Goal: Check status: Check status

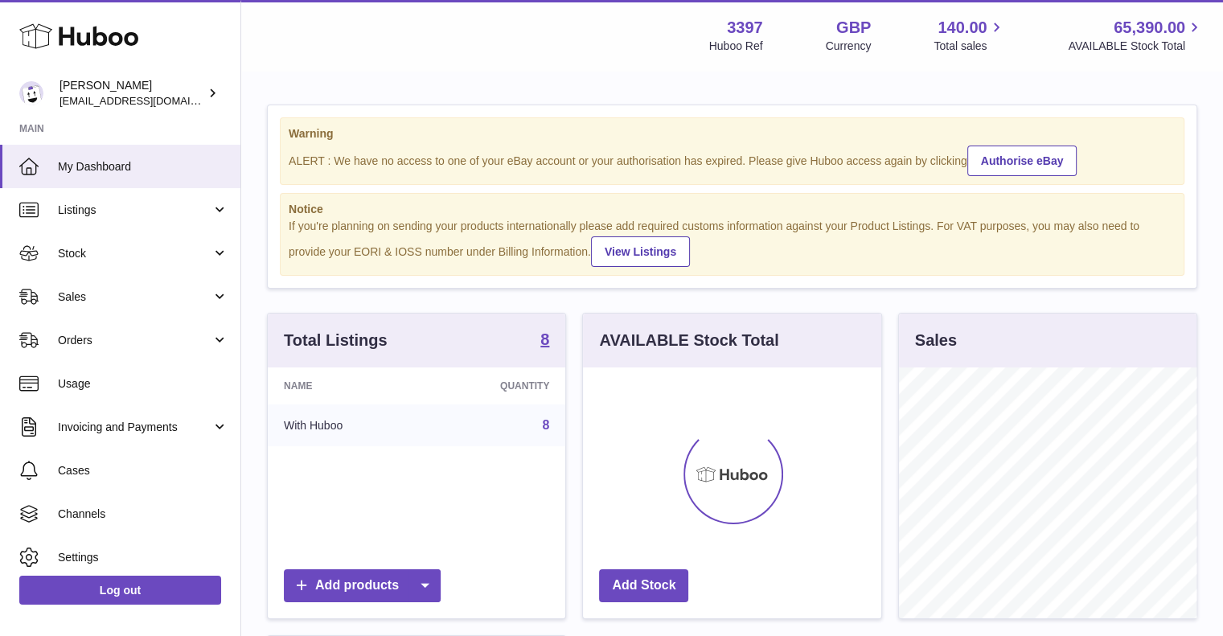
scroll to position [251, 298]
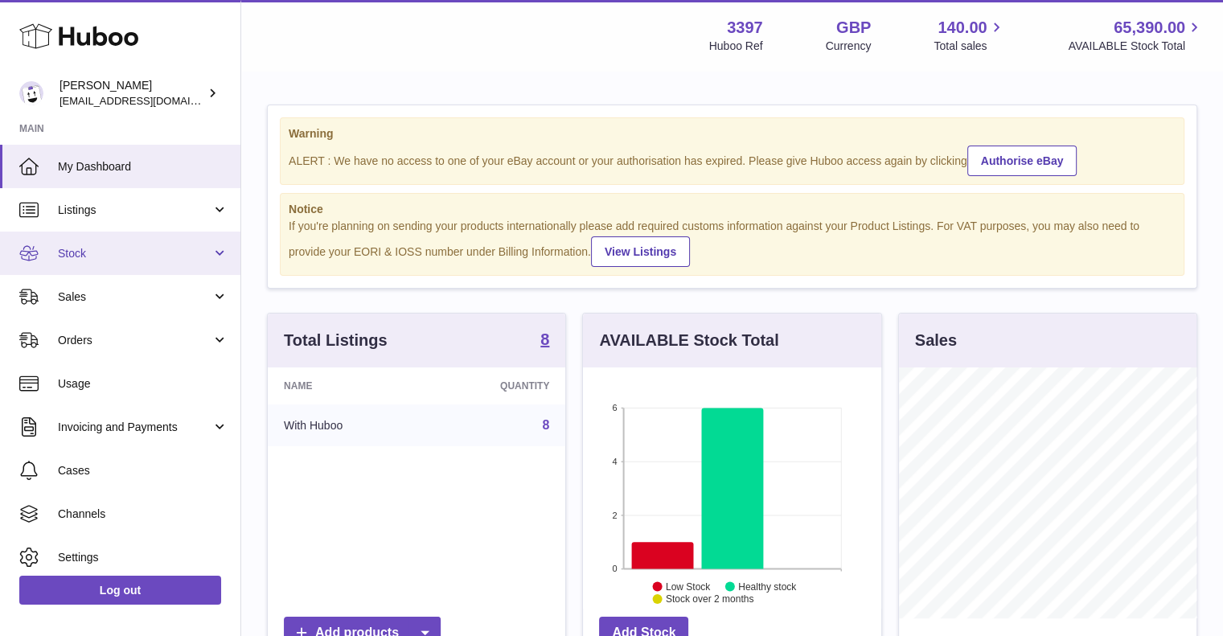
click at [141, 240] on link "Stock" at bounding box center [120, 253] width 240 height 43
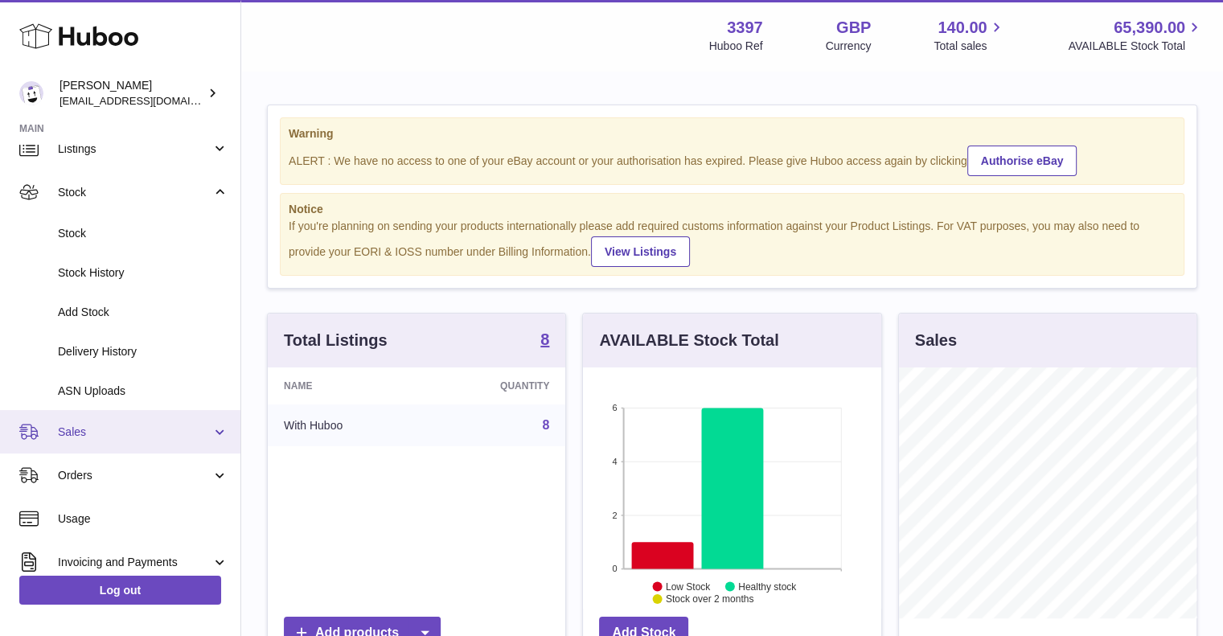
scroll to position [80, 0]
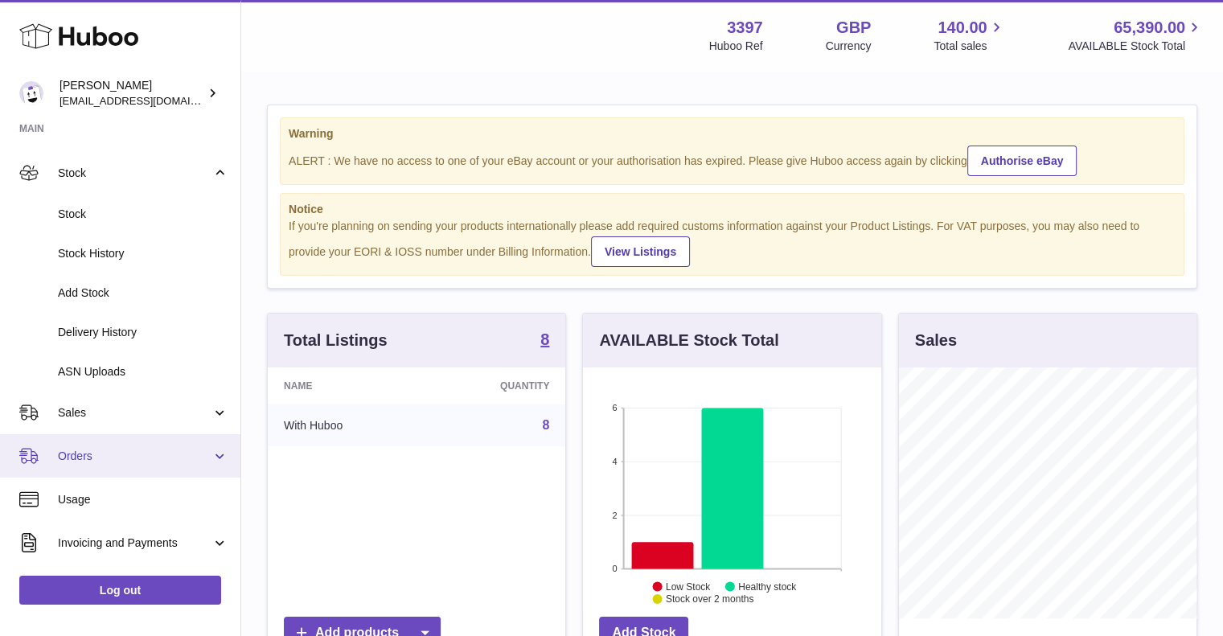
click at [90, 440] on link "Orders" at bounding box center [120, 455] width 240 height 43
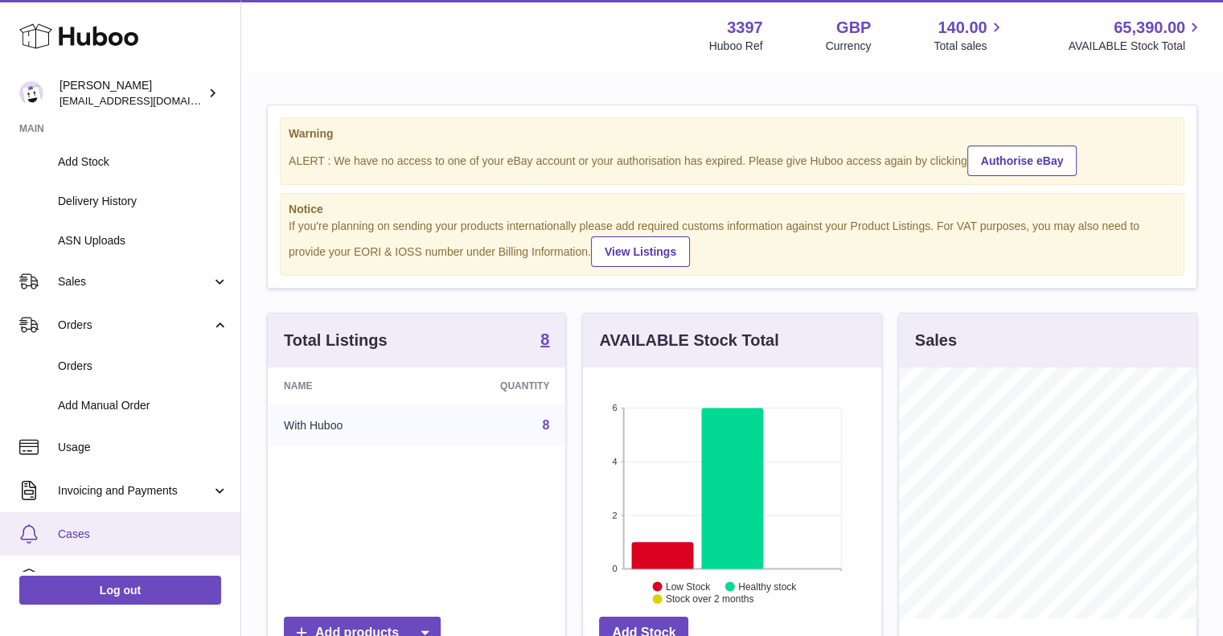
scroll to position [322, 0]
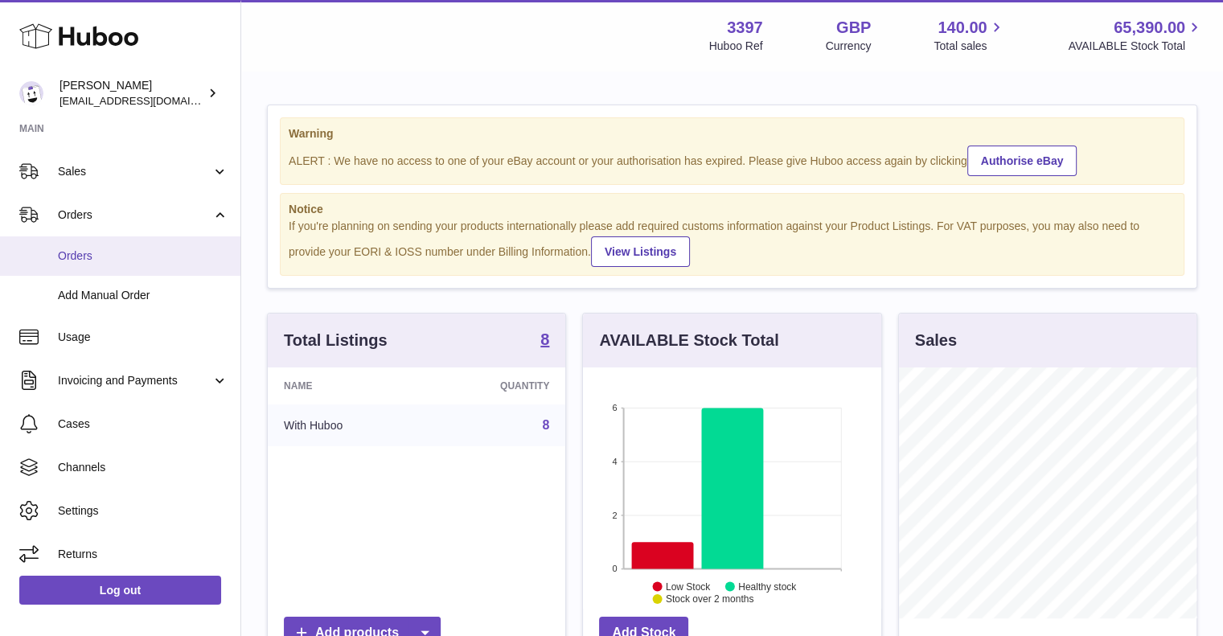
click at [123, 260] on span "Orders" at bounding box center [143, 255] width 170 height 15
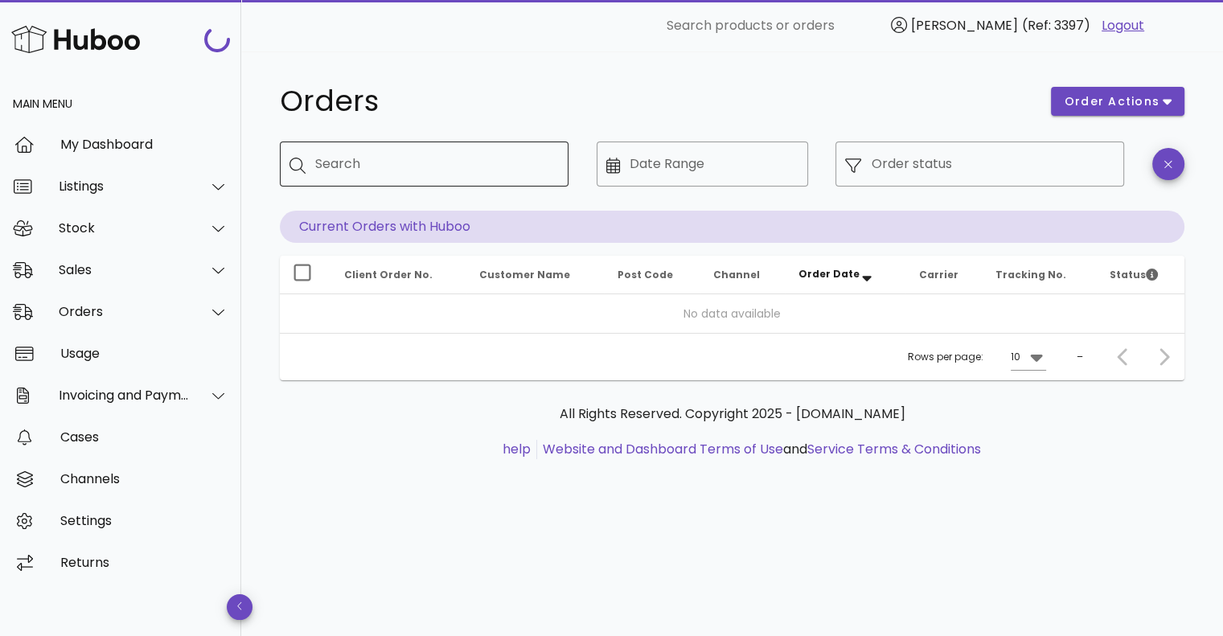
click at [471, 170] on input "Search" at bounding box center [435, 164] width 240 height 26
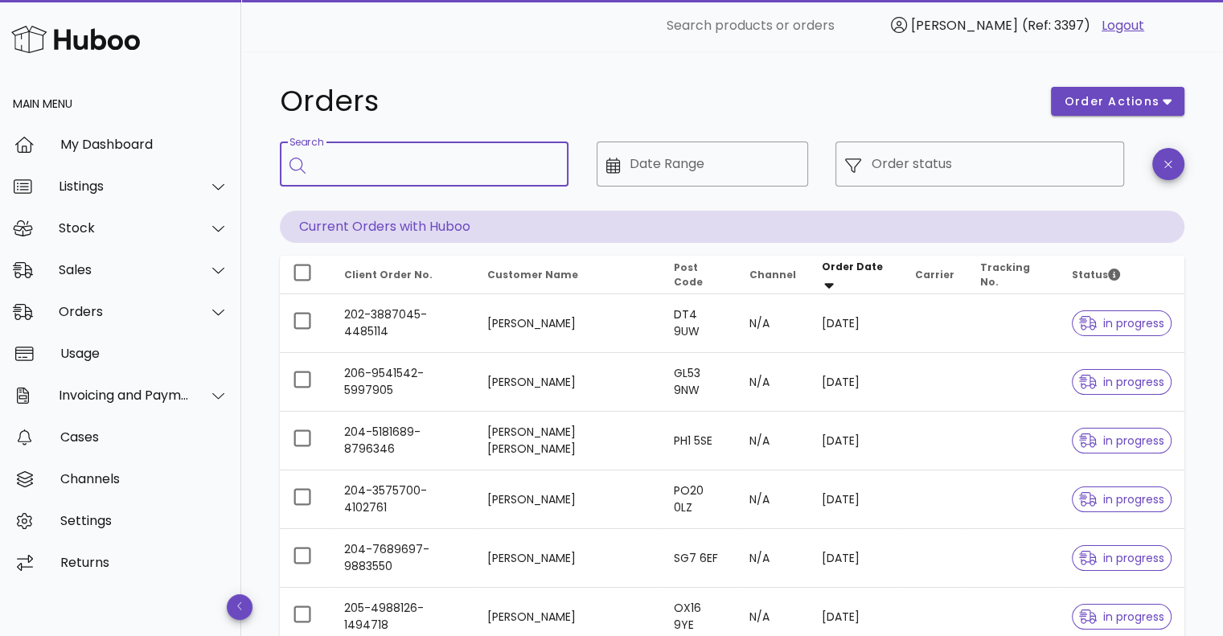
paste input "******"
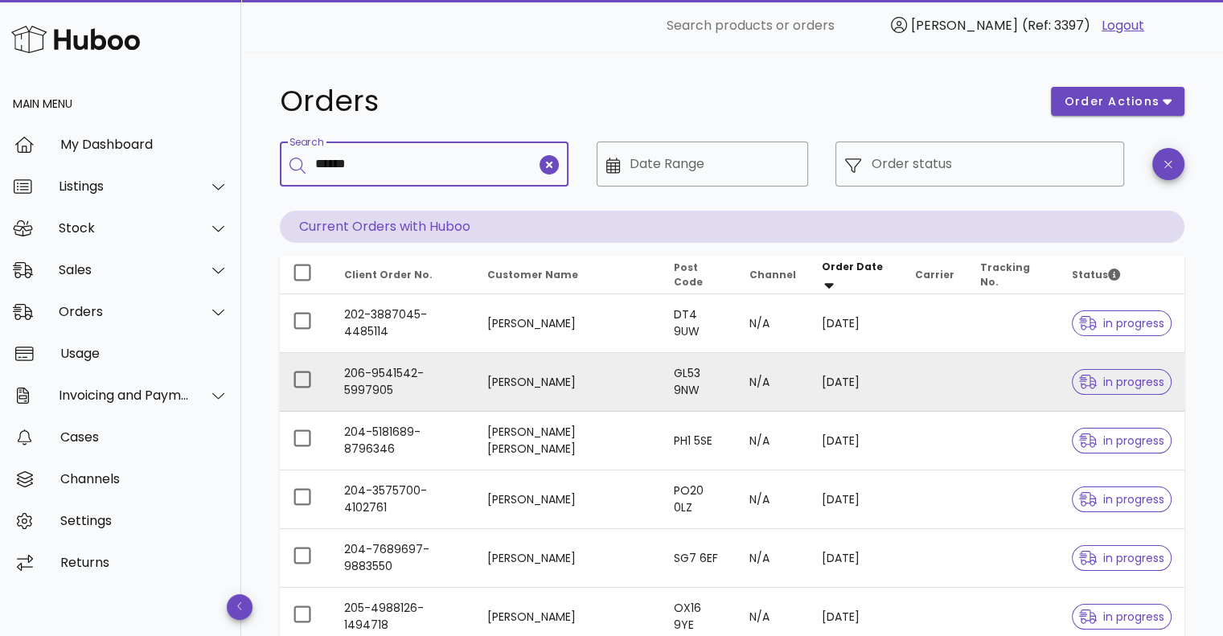
type input "******"
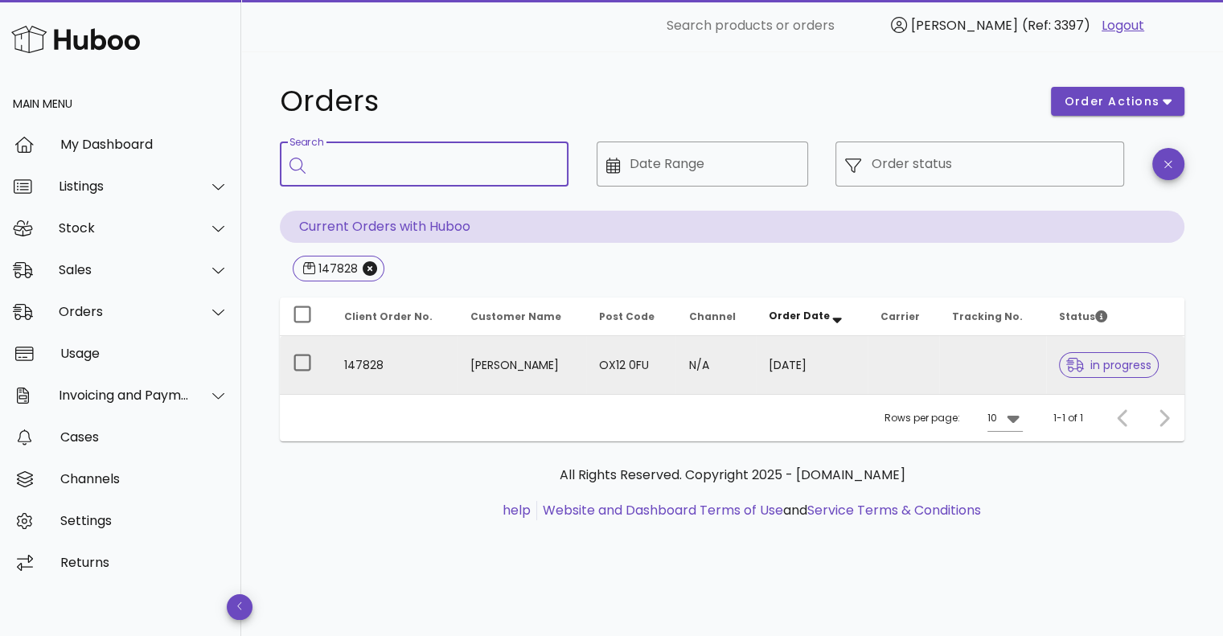
click at [371, 359] on td "147828" at bounding box center [394, 365] width 126 height 58
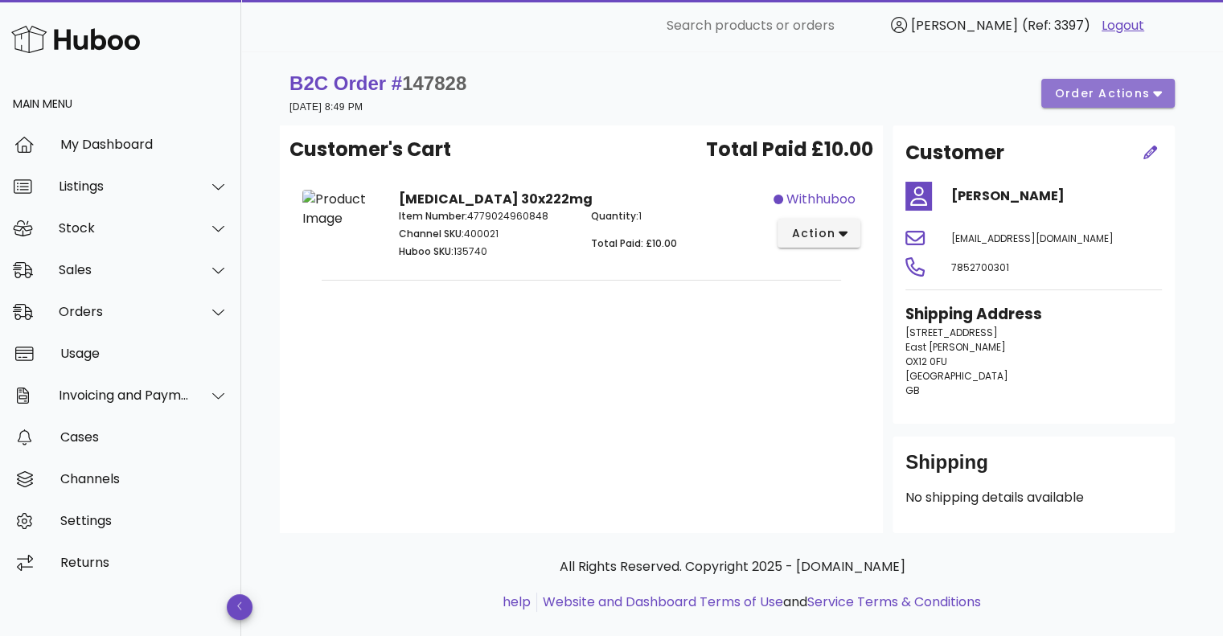
click at [1053, 86] on button "order actions" at bounding box center [1107, 93] width 133 height 29
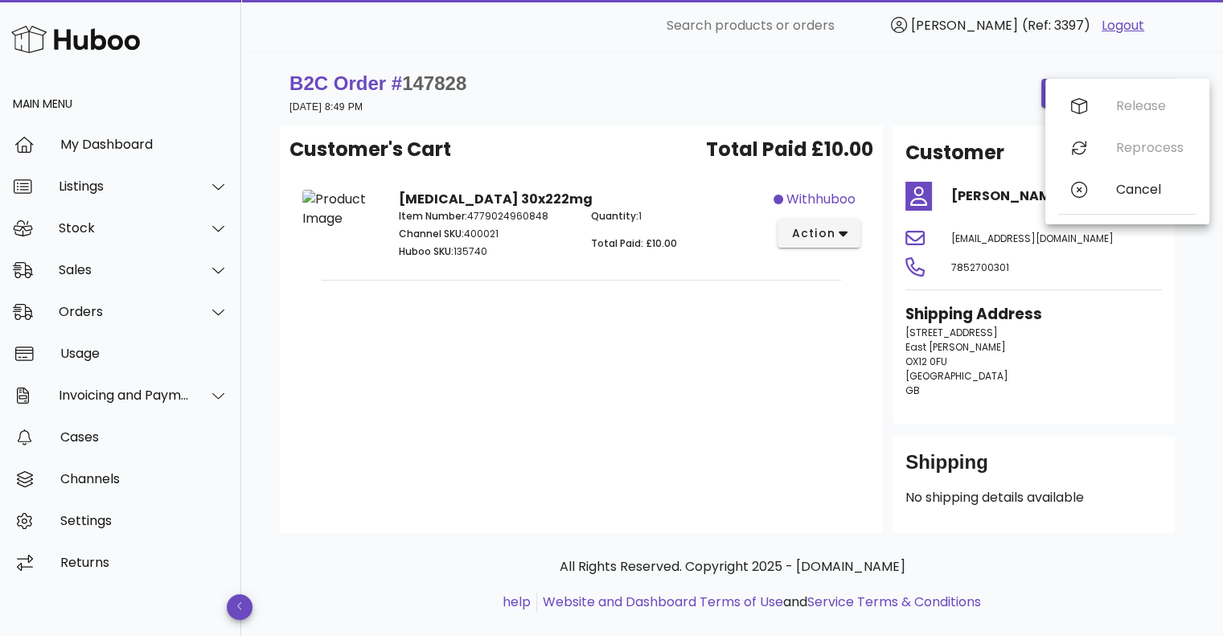
click at [906, 92] on div "B2C Order # 147828 05 October 2025 at 8:49 PM order actions" at bounding box center [731, 93] width 885 height 45
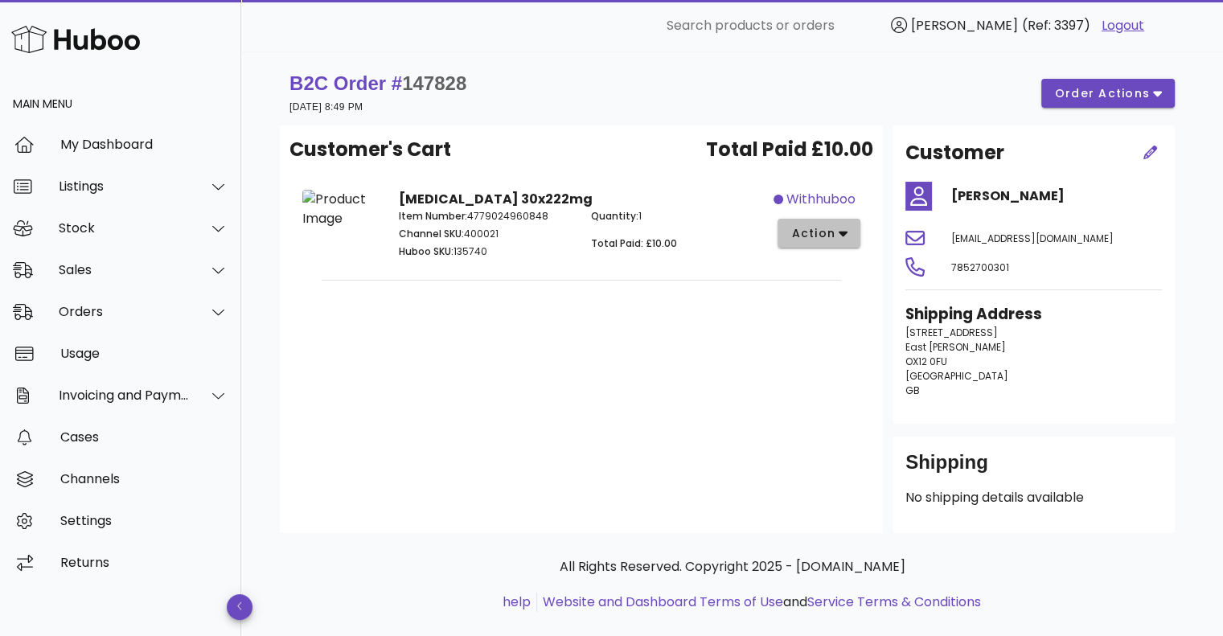
click at [833, 233] on span "action" at bounding box center [812, 233] width 45 height 17
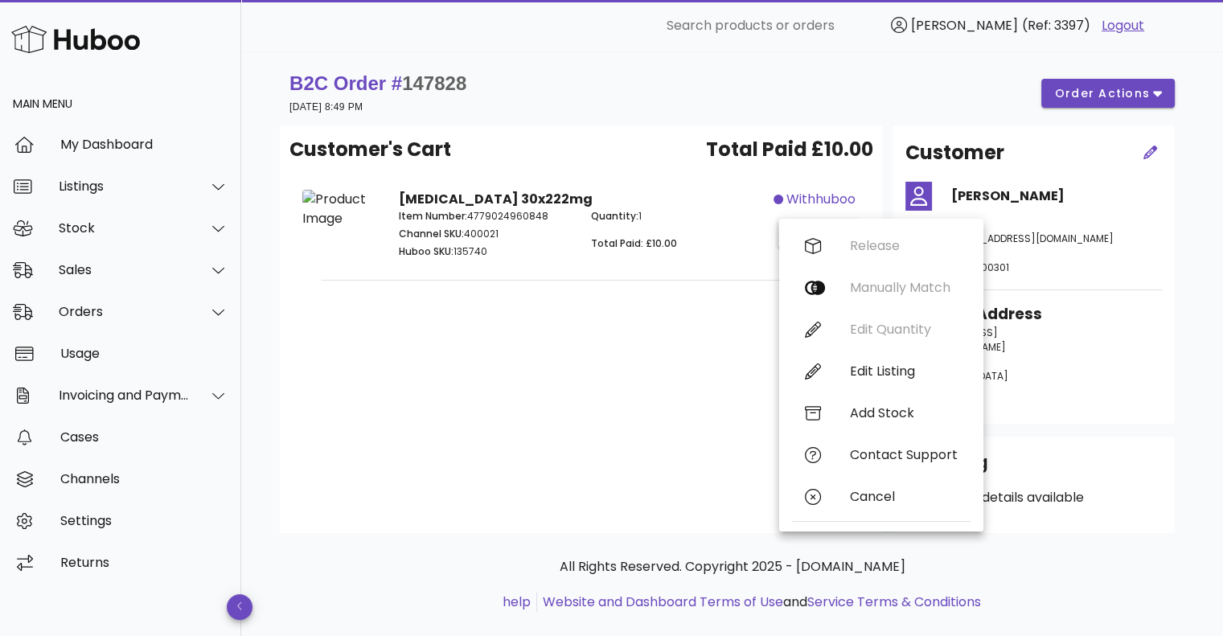
click at [748, 464] on div "Customer's Cart Total Paid £10.00 Fenbendazole 30x222mg Item Number: 4779024960…" at bounding box center [581, 329] width 603 height 408
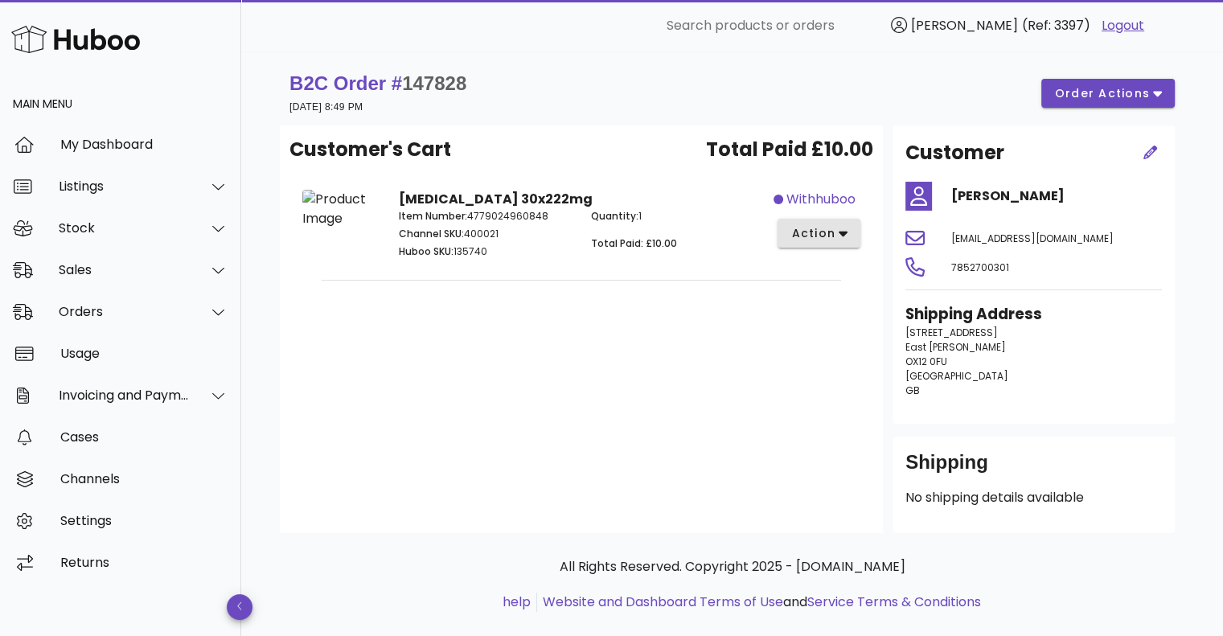
click at [846, 218] on div "withhuboo action" at bounding box center [821, 226] width 96 height 93
click at [842, 229] on icon "button" at bounding box center [842, 233] width 9 height 14
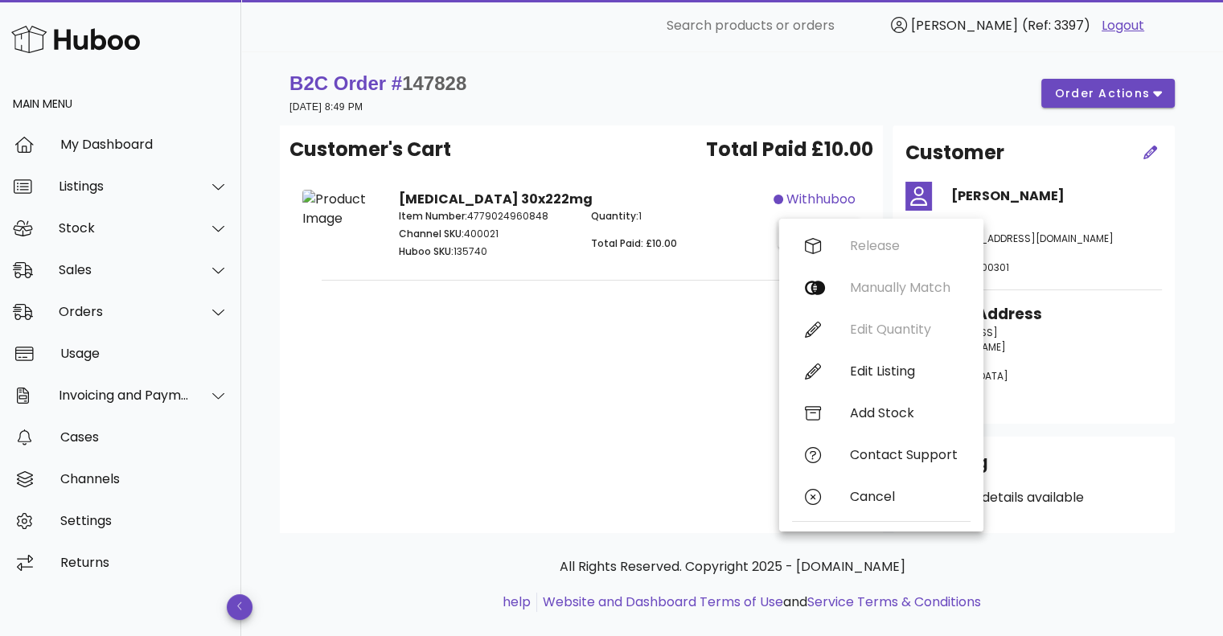
click at [1209, 292] on div "B2C Order # 147828 05 October 2025 at 8:49 PM order actions Customer's Cart Tot…" at bounding box center [731, 357] width 981 height 612
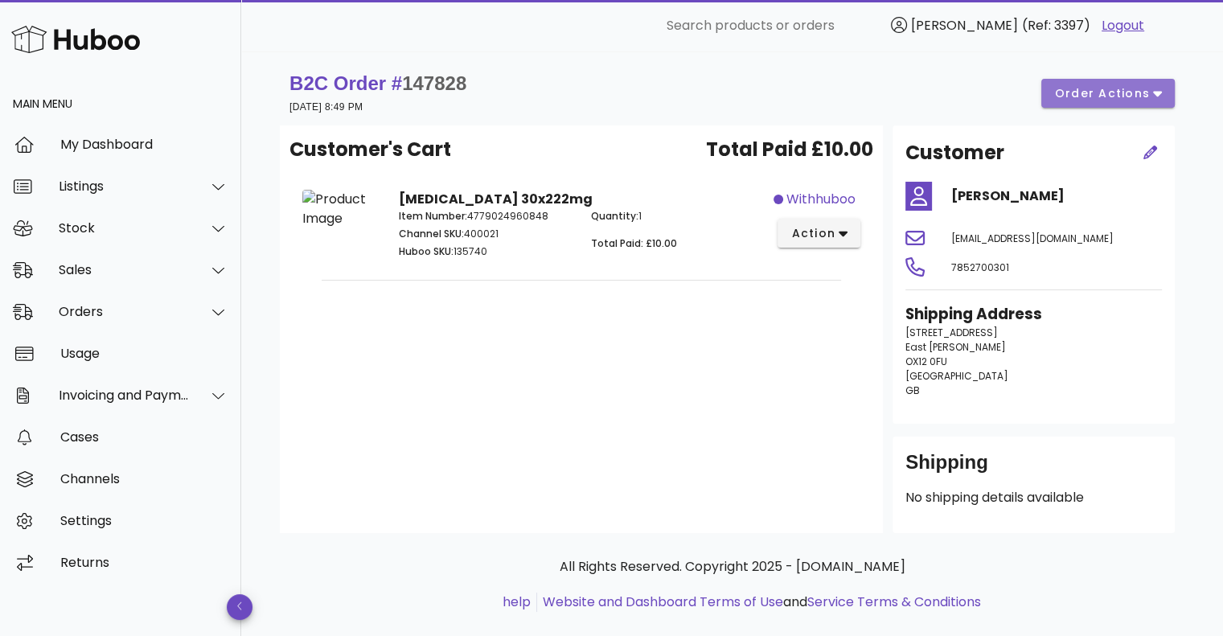
click at [1145, 88] on span "order actions" at bounding box center [1102, 93] width 96 height 17
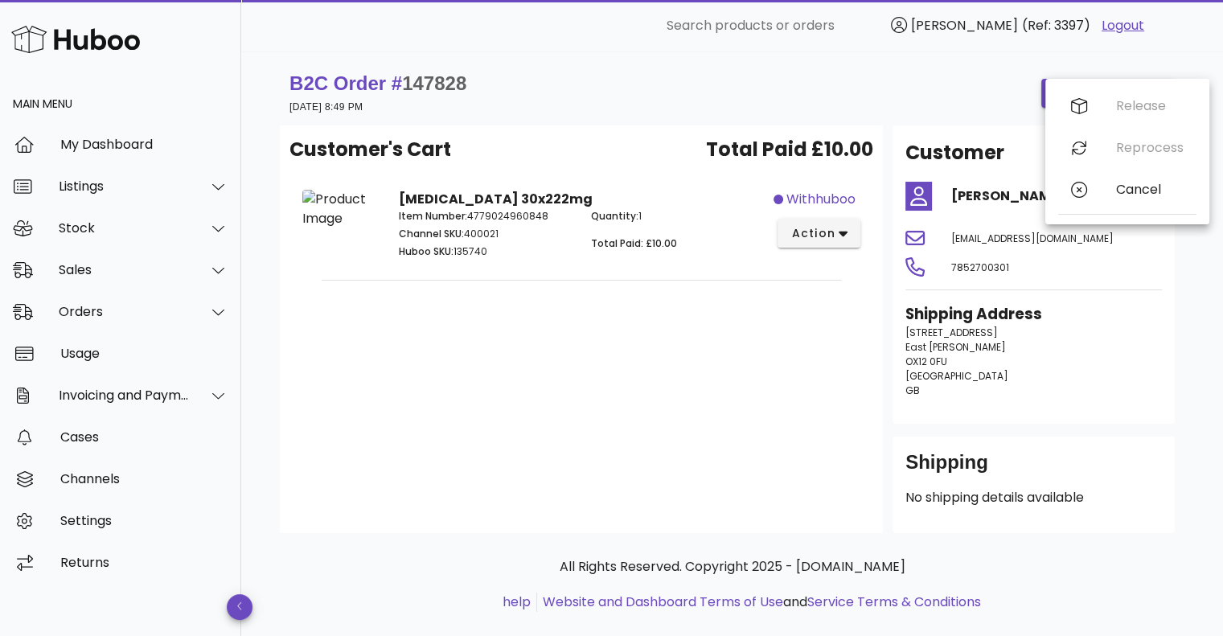
click at [952, 100] on div "B2C Order # 147828 05 October 2025 at 8:49 PM order actions" at bounding box center [731, 93] width 885 height 45
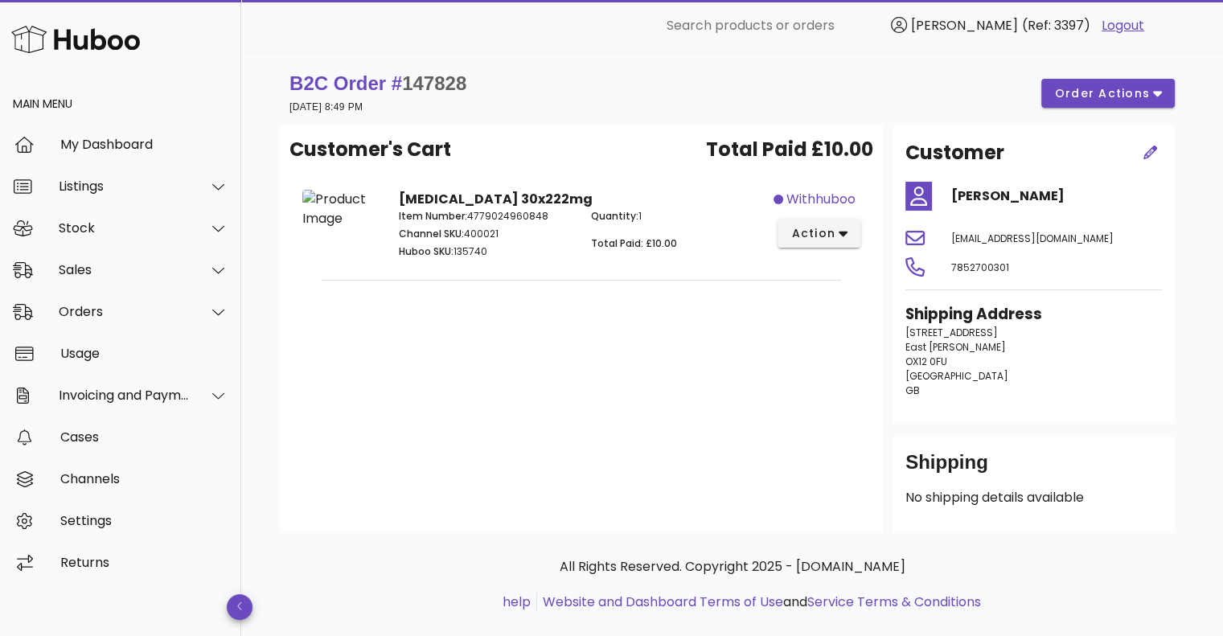
click at [707, 303] on div "Customer's Cart Total Paid £10.00 Fenbendazole 30x222mg Item Number: 4779024960…" at bounding box center [581, 329] width 603 height 408
click at [815, 233] on span "action" at bounding box center [812, 233] width 45 height 17
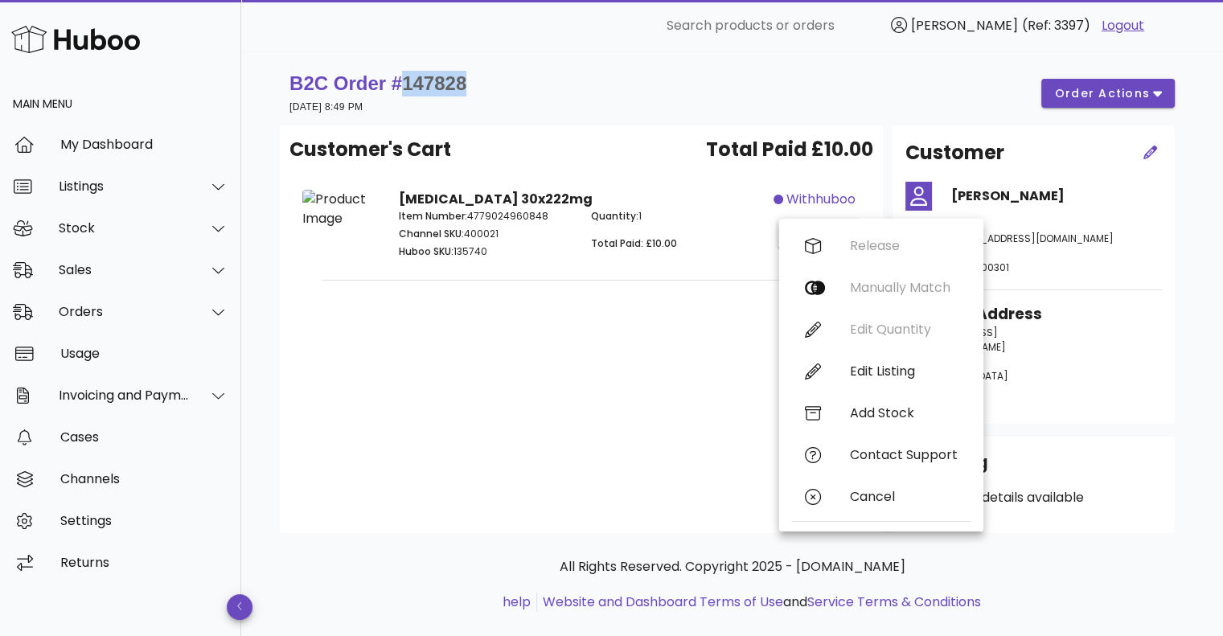
drag, startPoint x: 494, startPoint y: 83, endPoint x: 411, endPoint y: 85, distance: 82.8
click at [411, 85] on div "B2C Order # 147828 05 October 2025 at 8:49 PM order actions" at bounding box center [731, 93] width 885 height 45
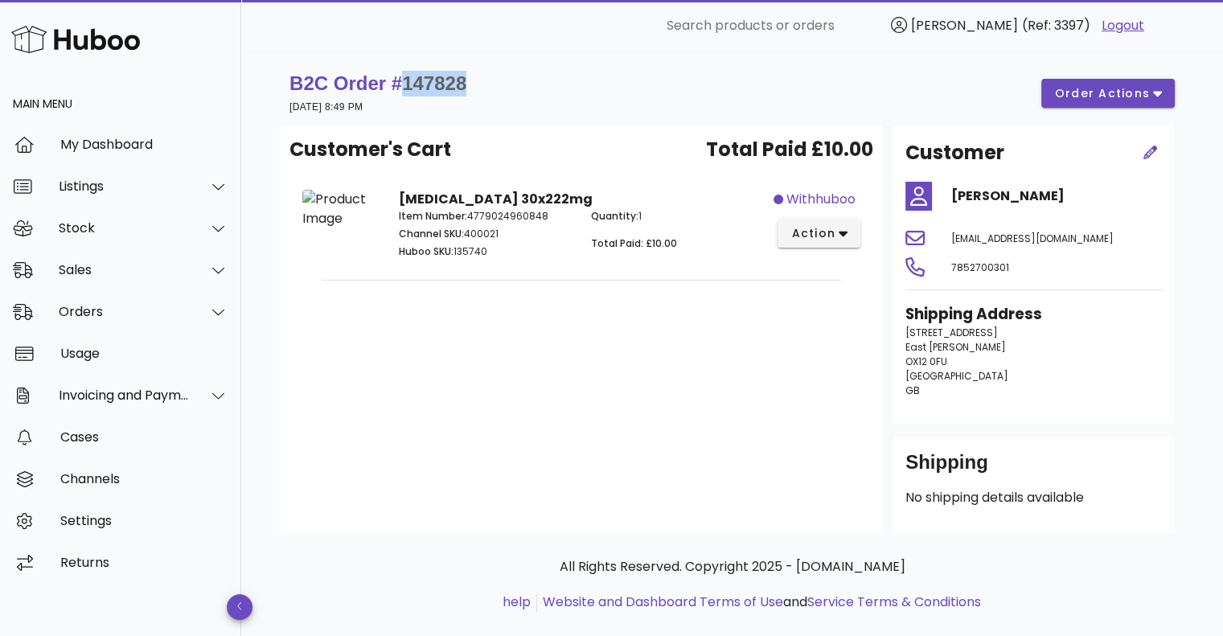
copy span "147828"
click at [539, 45] on div "​ Search products or orders Vytautas (Ref: 3397) Logout" at bounding box center [732, 25] width 953 height 51
drag, startPoint x: 608, startPoint y: 70, endPoint x: 617, endPoint y: 85, distance: 18.1
click at [610, 70] on div "B2C Order # 147828 05 October 2025 at 8:49 PM order actions" at bounding box center [732, 93] width 904 height 64
